Goal: Task Accomplishment & Management: Manage account settings

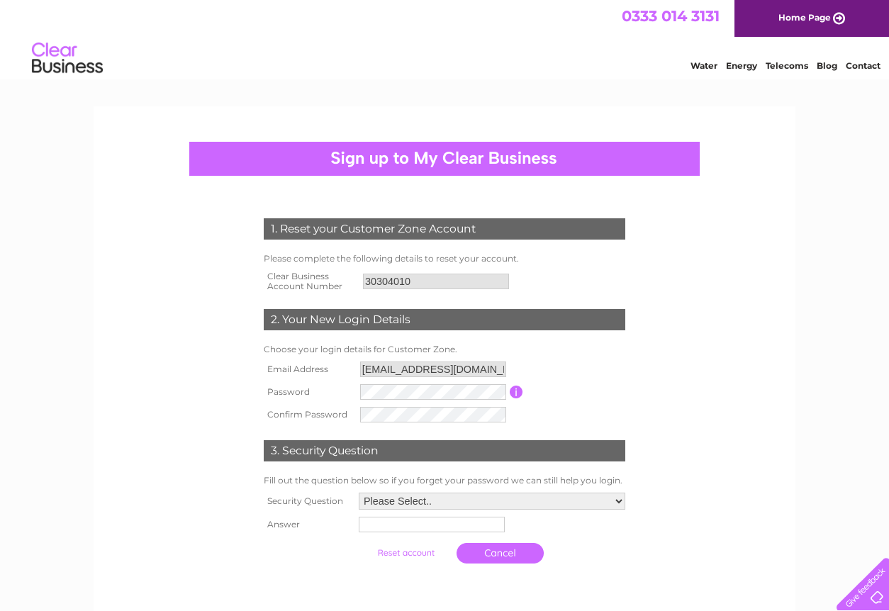
click at [419, 280] on input "30304010" at bounding box center [436, 282] width 146 height 16
click at [377, 299] on td "2. Your New Login Details" at bounding box center [444, 318] width 369 height 46
click at [553, 388] on td "Password must be at least 6 characters long" at bounding box center [576, 392] width 106 height 23
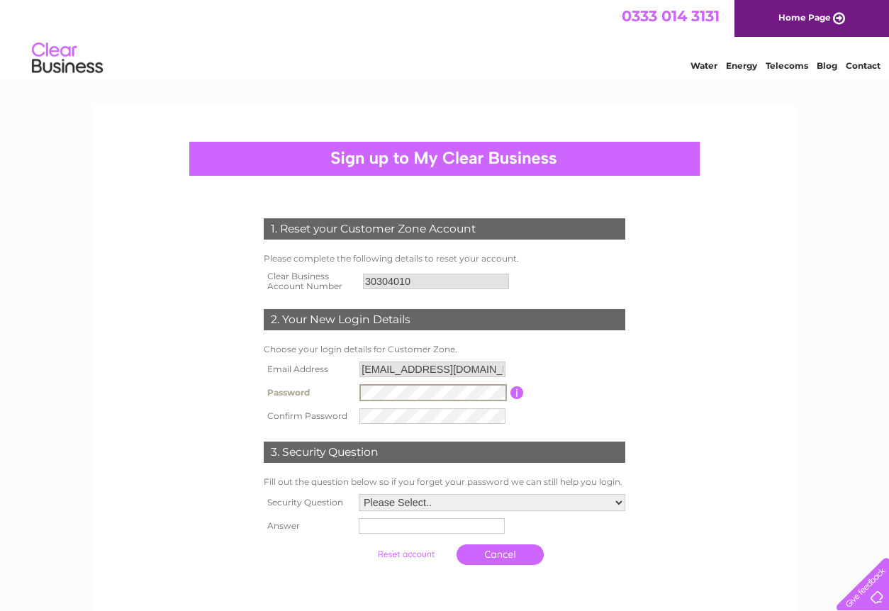
click at [535, 391] on td "Password must be at least 6 characters long" at bounding box center [576, 393] width 105 height 24
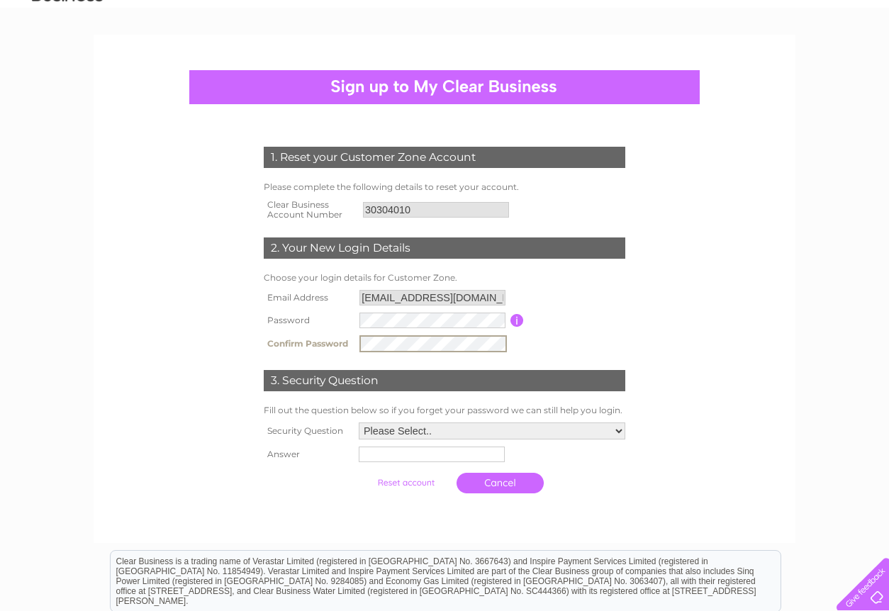
scroll to position [118, 0]
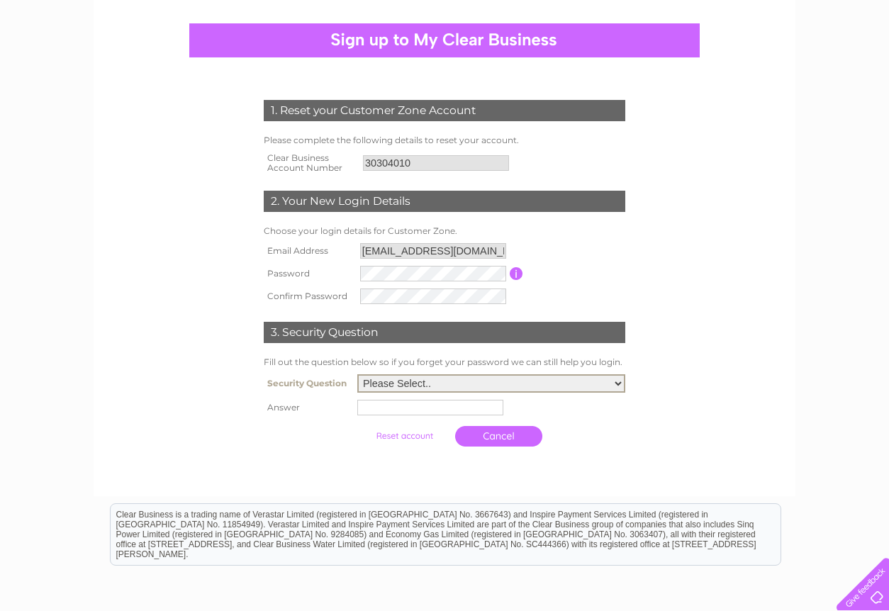
click at [622, 384] on select "Please Select.. In what town or city was your first job? In what town or city d…" at bounding box center [491, 383] width 268 height 18
select select "4"
click at [357, 375] on select "Please Select.. In what town or city was your first job? In what town or city d…" at bounding box center [491, 383] width 268 height 18
click at [388, 409] on input "text" at bounding box center [432, 406] width 147 height 17
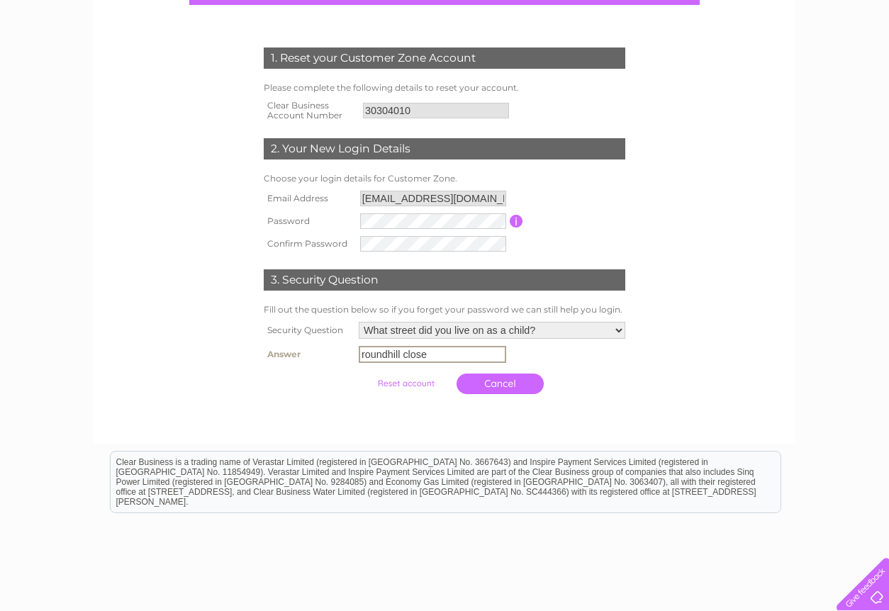
scroll to position [138, 0]
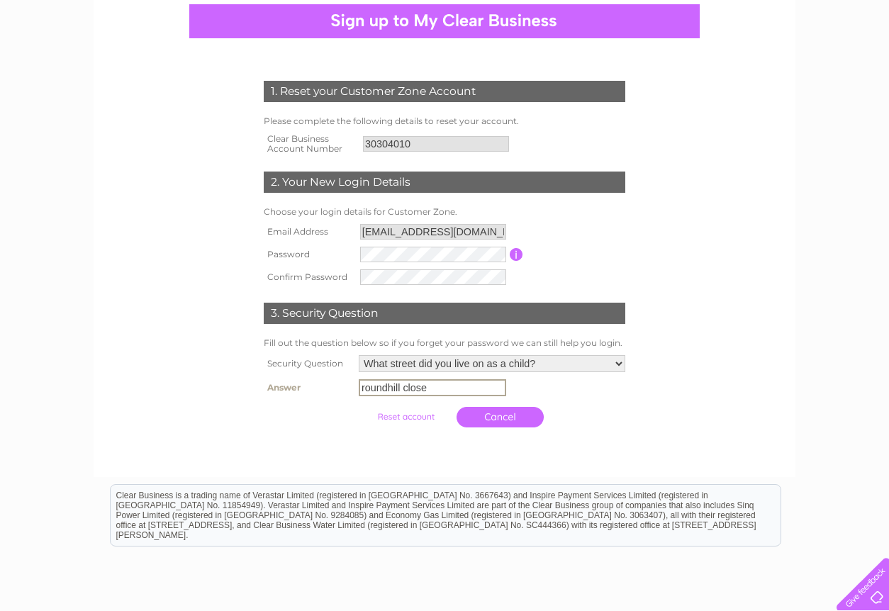
type input "roundhill close"
click at [593, 449] on div at bounding box center [444, 447] width 431 height 28
click at [407, 413] on input "submit" at bounding box center [405, 415] width 87 height 20
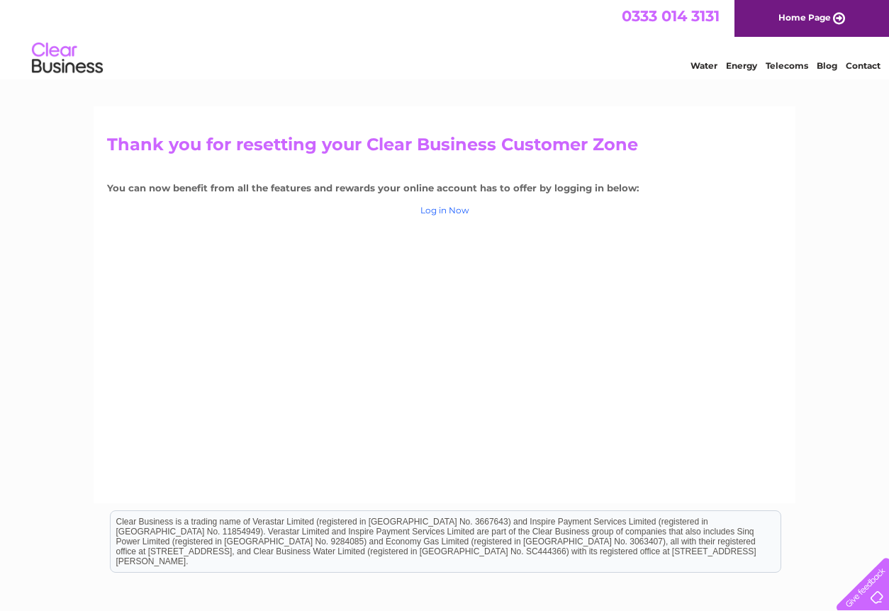
click at [452, 210] on link "Log in Now" at bounding box center [444, 210] width 49 height 11
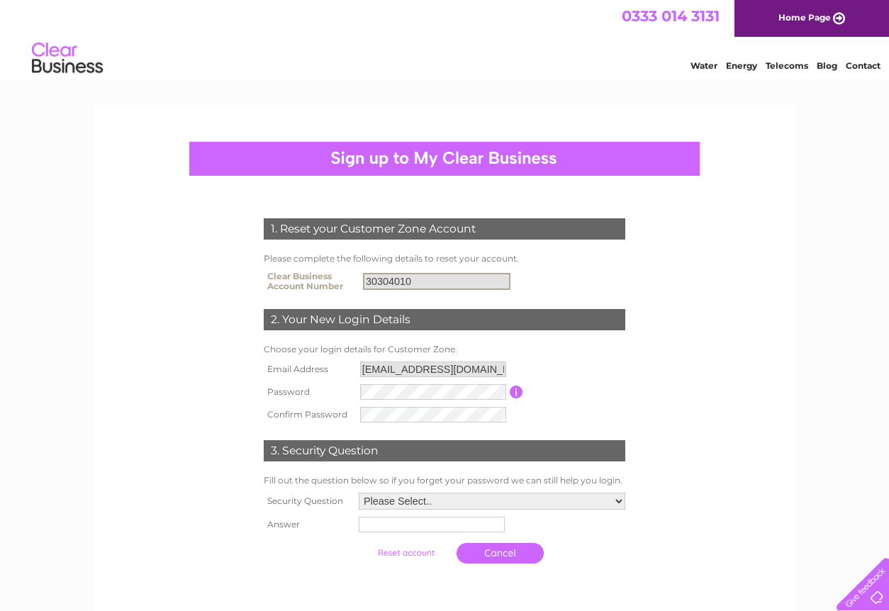
drag, startPoint x: 357, startPoint y: 288, endPoint x: 315, endPoint y: 293, distance: 42.1
click at [315, 293] on tr "Clear Business Account Number 30304010" at bounding box center [444, 281] width 369 height 28
click at [416, 280] on input "30304010" at bounding box center [436, 281] width 147 height 17
click at [417, 279] on input "30304010" at bounding box center [436, 281] width 147 height 17
click at [419, 276] on input "30304010" at bounding box center [436, 281] width 147 height 17
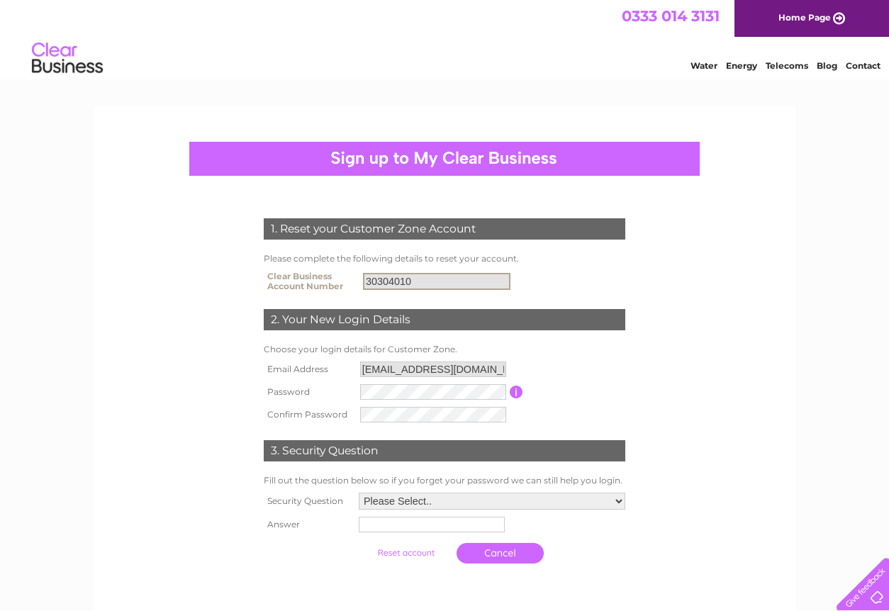
click at [470, 274] on input "30304010" at bounding box center [436, 281] width 147 height 17
click at [418, 281] on input "30304010" at bounding box center [436, 281] width 147 height 17
click at [754, 284] on form "1. Reset your Customer Zone Account Please complete the following details to re…" at bounding box center [444, 394] width 675 height 409
click at [409, 280] on input "30304010" at bounding box center [436, 282] width 146 height 16
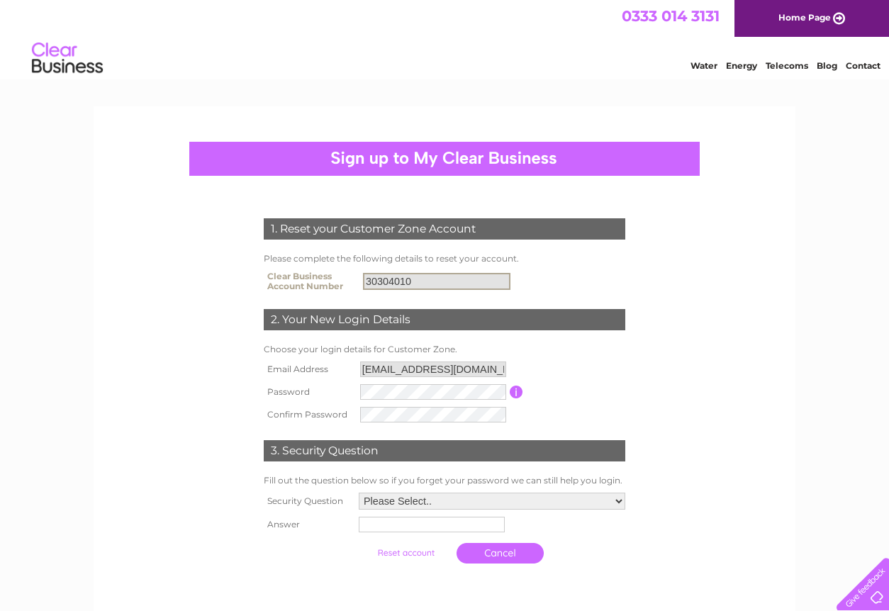
click at [409, 281] on input "30304010" at bounding box center [436, 281] width 147 height 17
click at [0, 68] on div "Water Energy Telecoms Blog Contact" at bounding box center [444, 60] width 889 height 46
click at [813, 18] on link "Home Page" at bounding box center [811, 18] width 155 height 37
